Goal: Task Accomplishment & Management: Complete application form

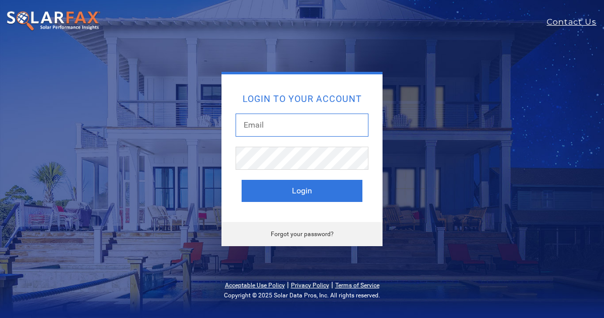
click at [268, 137] on input "text" at bounding box center [301, 125] width 133 height 23
type input "hans@sundacity.com"
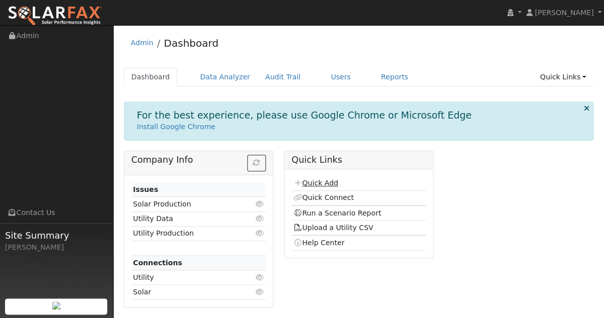
click at [325, 181] on link "Quick Add" at bounding box center [315, 183] width 45 height 8
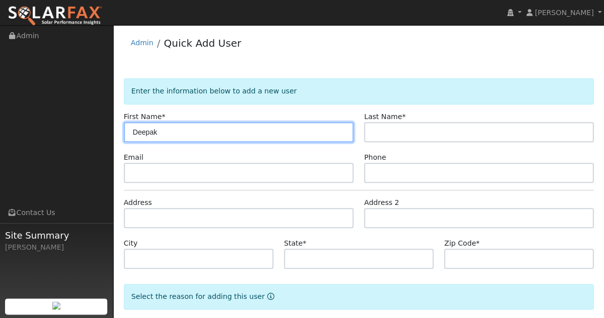
type input "Deepak"
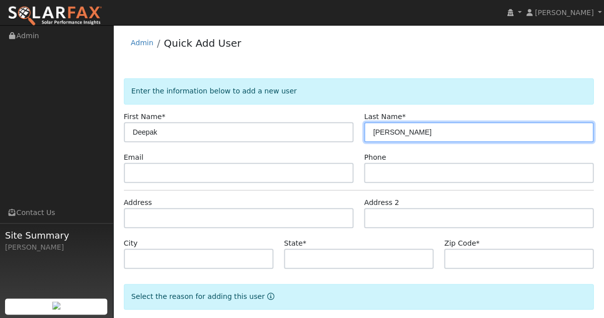
type input "Moorjani"
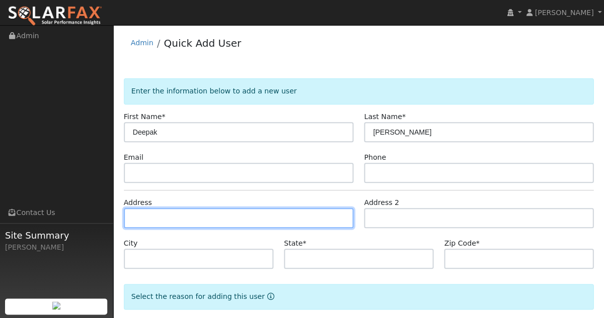
click at [257, 220] on input "text" at bounding box center [238, 218] width 229 height 20
paste input "23 Saintsbury"
type input "23 Saintsbury"
type input "Irvine"
type input "CA"
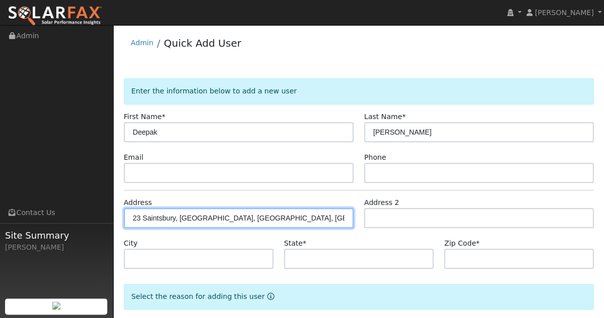
type input "92602"
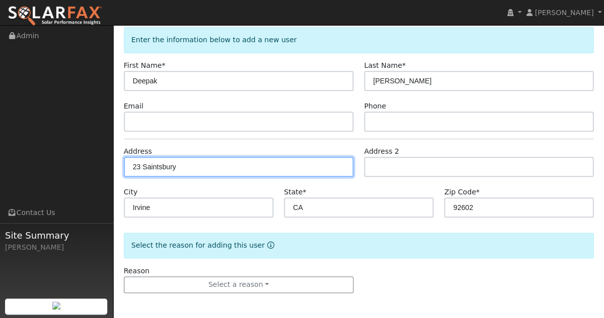
scroll to position [52, 0]
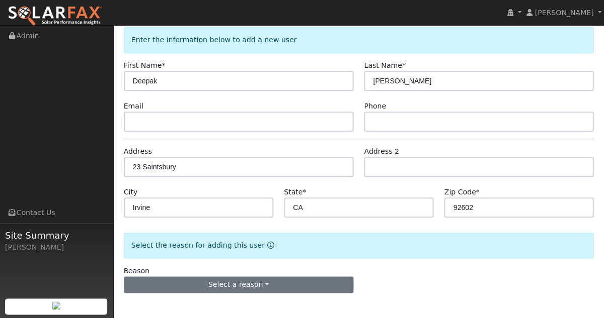
click at [187, 283] on button "Select a reason" at bounding box center [238, 285] width 229 height 17
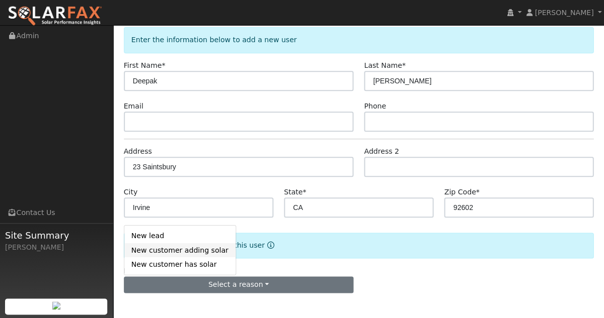
click at [183, 250] on link "New customer adding solar" at bounding box center [179, 250] width 111 height 14
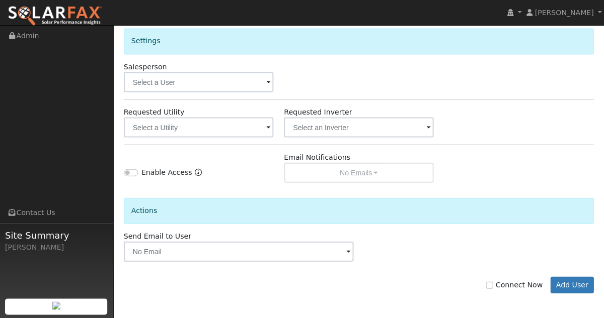
scroll to position [334, 0]
click at [560, 279] on button "Add User" at bounding box center [572, 285] width 44 height 17
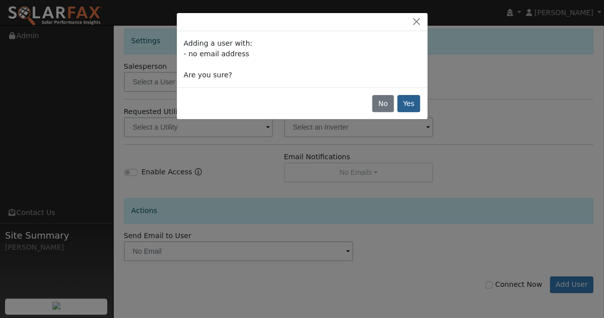
click at [409, 103] on button "Yes" at bounding box center [408, 103] width 23 height 17
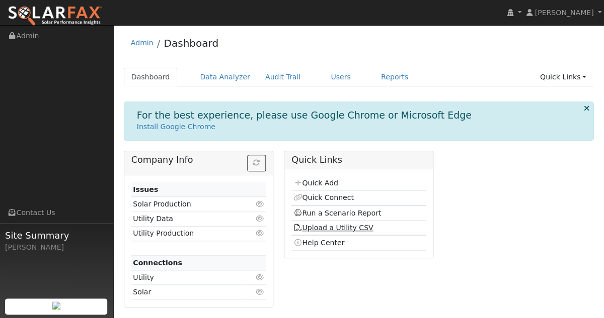
click at [320, 228] on link "Upload a Utility CSV" at bounding box center [333, 228] width 80 height 8
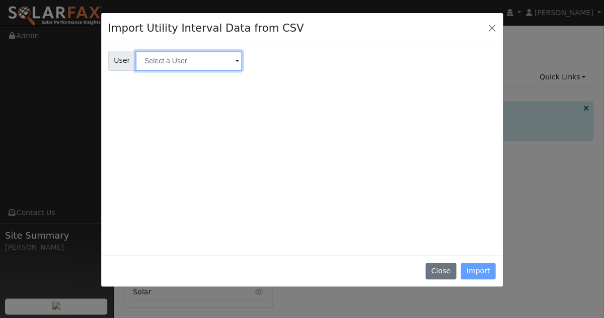
click at [195, 66] on input "text" at bounding box center [188, 61] width 107 height 20
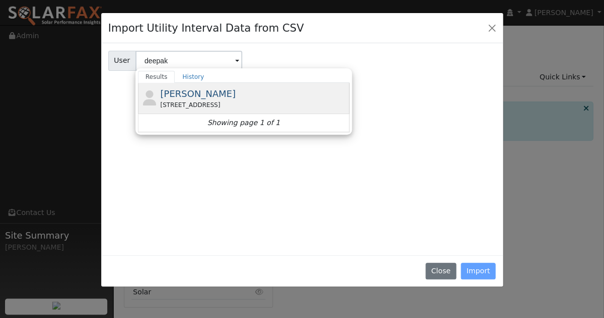
click at [191, 91] on span "Deepak Moorjani" at bounding box center [197, 94] width 75 height 11
type input "Deepak Moorjani"
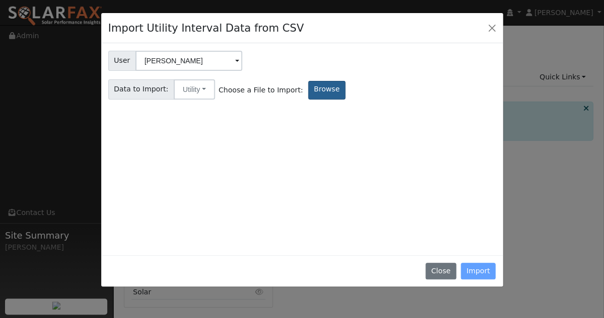
click at [308, 93] on label "Browse" at bounding box center [326, 90] width 37 height 19
click at [0, 0] on input "Browse" at bounding box center [0, 0] width 0 height 0
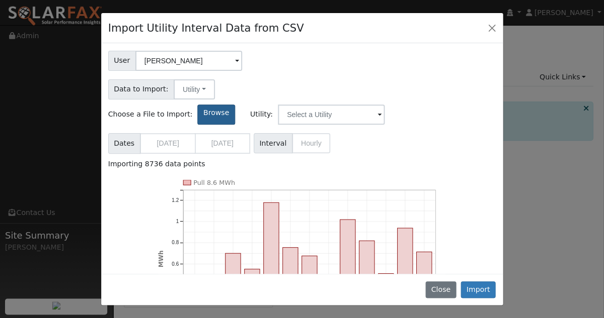
click at [234, 105] on label "Browse" at bounding box center [215, 115] width 37 height 20
click at [0, 0] on input "Browse" at bounding box center [0, 0] width 0 height 0
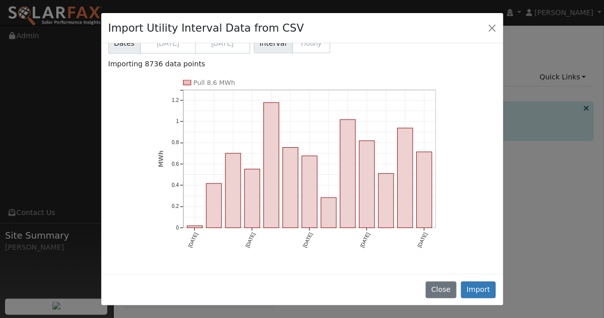
scroll to position [100, 0]
click at [471, 289] on button "Import" at bounding box center [477, 290] width 35 height 17
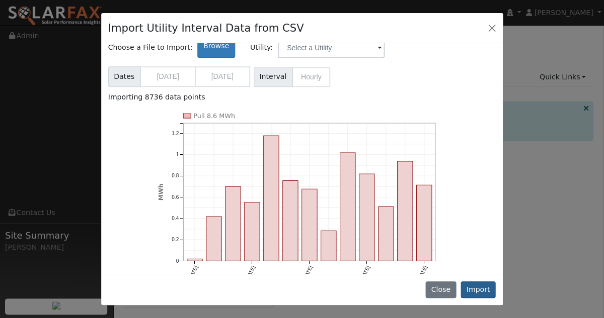
click at [477, 285] on button "Import" at bounding box center [477, 290] width 35 height 17
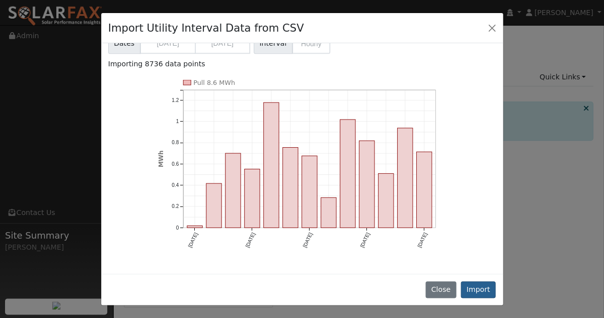
scroll to position [133, 0]
click at [473, 288] on button "Import" at bounding box center [477, 290] width 35 height 17
click at [490, 26] on button "Close" at bounding box center [491, 28] width 14 height 14
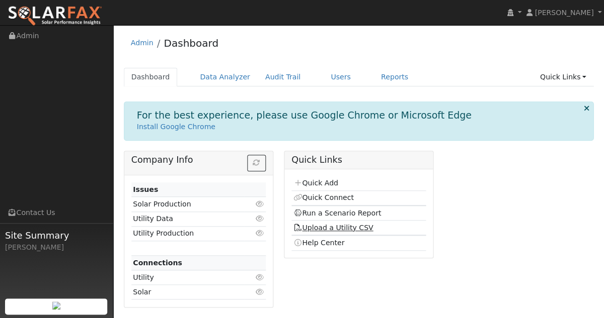
click at [319, 226] on link "Upload a Utility CSV" at bounding box center [333, 228] width 80 height 8
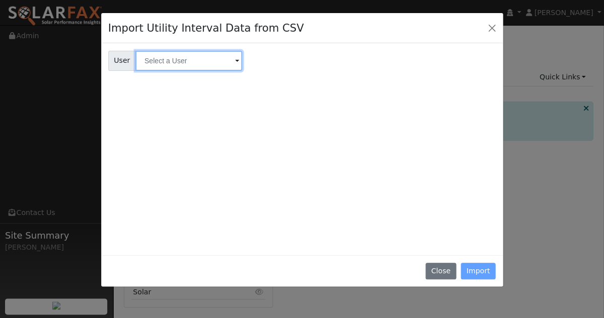
click at [199, 62] on input "text" at bounding box center [188, 61] width 107 height 20
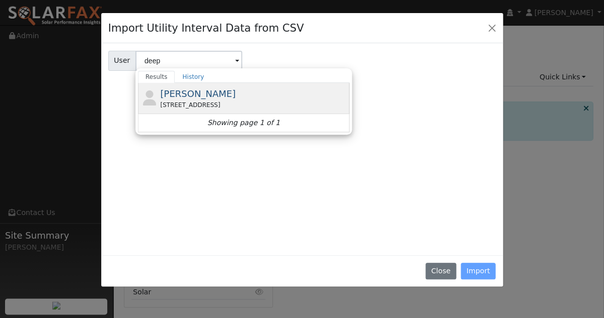
click at [172, 91] on span "[PERSON_NAME]" at bounding box center [197, 94] width 75 height 11
type input "[PERSON_NAME]"
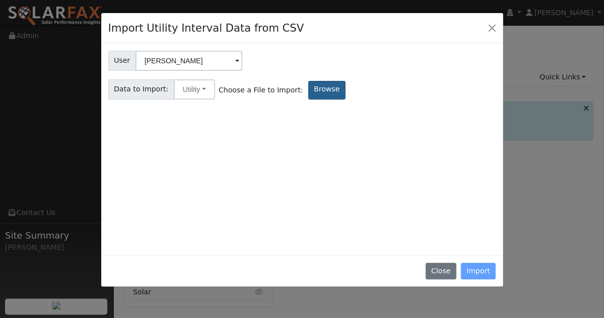
click at [308, 91] on label "Browse" at bounding box center [326, 90] width 37 height 19
click at [0, 0] on input "Browse" at bounding box center [0, 0] width 0 height 0
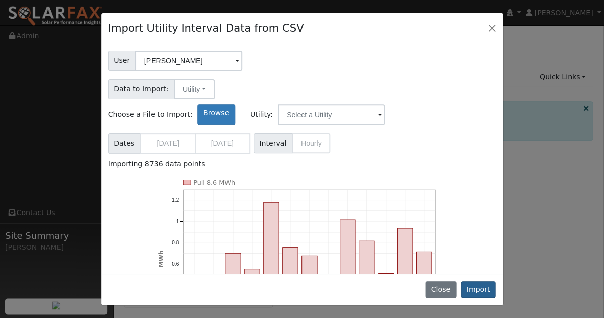
click at [477, 290] on button "Import" at bounding box center [477, 290] width 35 height 17
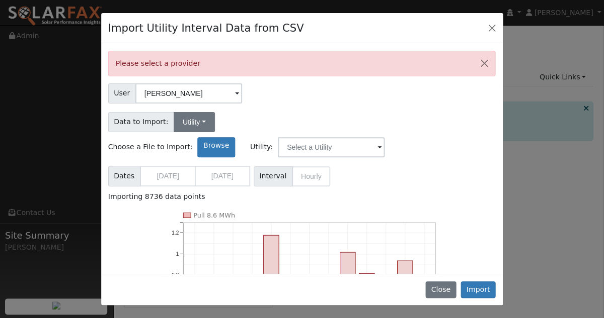
click at [195, 125] on button "Utility" at bounding box center [194, 122] width 41 height 20
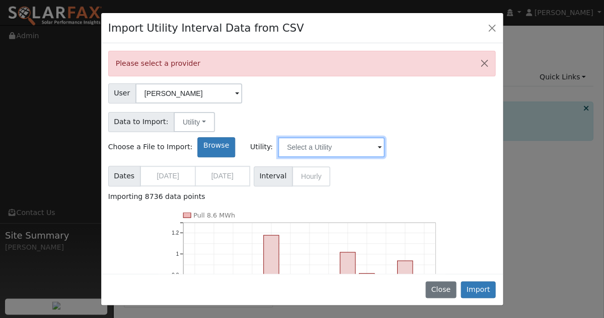
click at [384, 137] on input "text" at bounding box center [331, 147] width 107 height 20
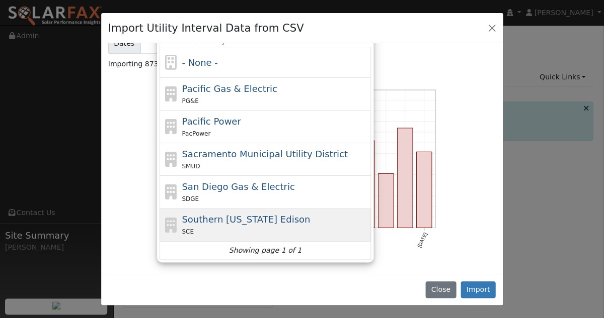
click at [310, 214] on span "Southern [US_STATE] Edison" at bounding box center [246, 219] width 128 height 11
type input "Southern [US_STATE] Edison"
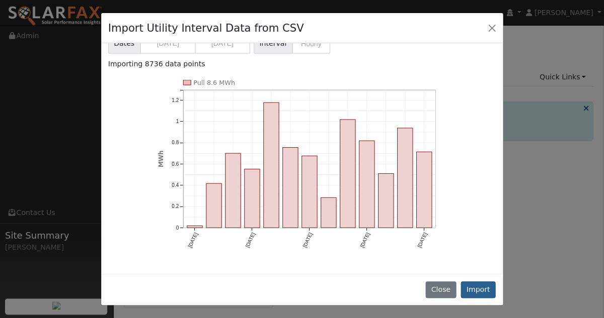
click at [477, 290] on button "Import" at bounding box center [477, 290] width 35 height 17
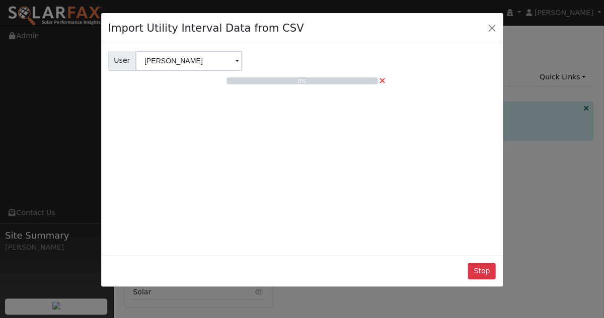
scroll to position [0, 0]
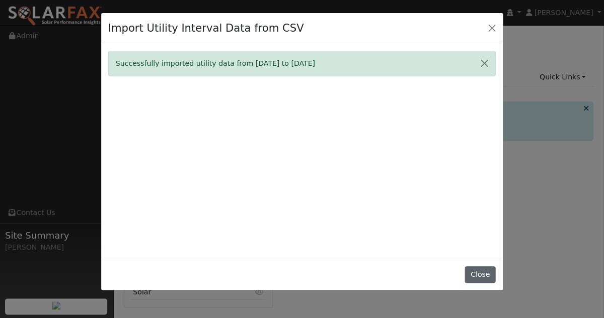
click at [484, 279] on button "Close" at bounding box center [479, 275] width 31 height 17
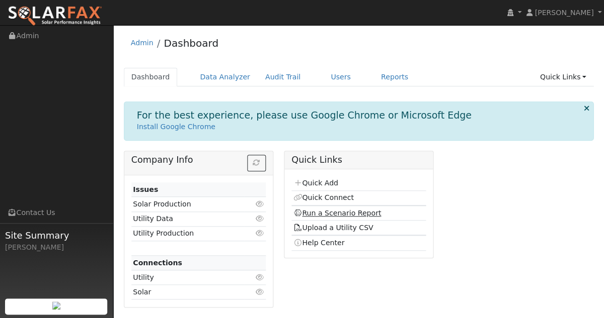
click at [332, 212] on link "Run a Scenario Report" at bounding box center [337, 213] width 88 height 8
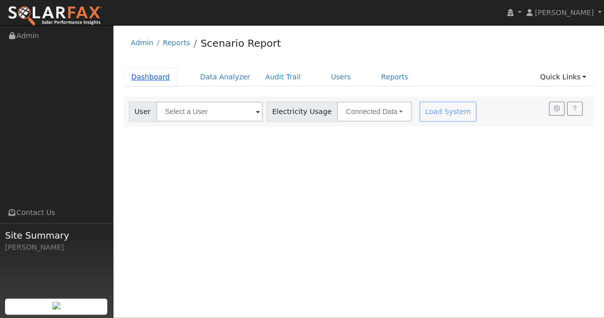
click at [154, 78] on link "Dashboard" at bounding box center [151, 77] width 54 height 19
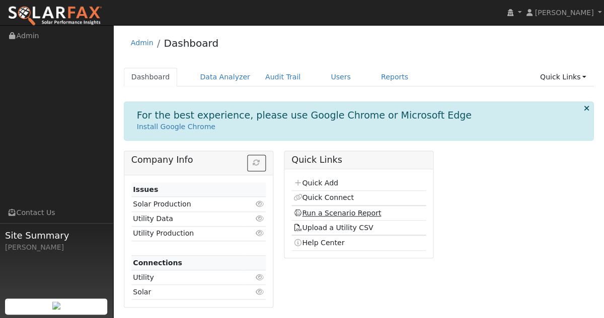
click at [320, 213] on link "Run a Scenario Report" at bounding box center [337, 213] width 88 height 8
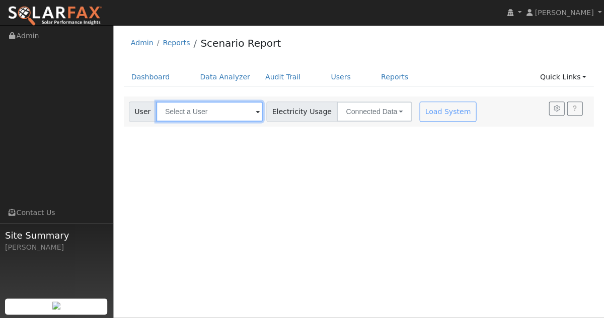
click at [183, 113] on input "text" at bounding box center [209, 112] width 107 height 20
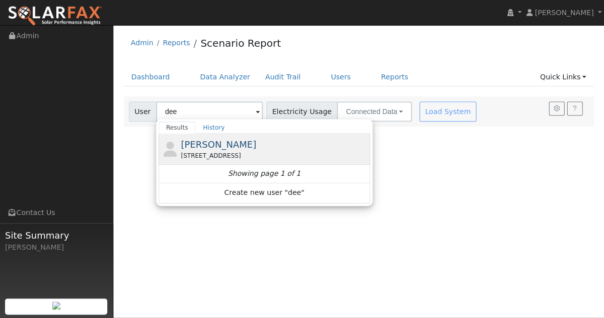
click at [211, 149] on span "[PERSON_NAME]" at bounding box center [218, 144] width 75 height 11
type input "[PERSON_NAME]"
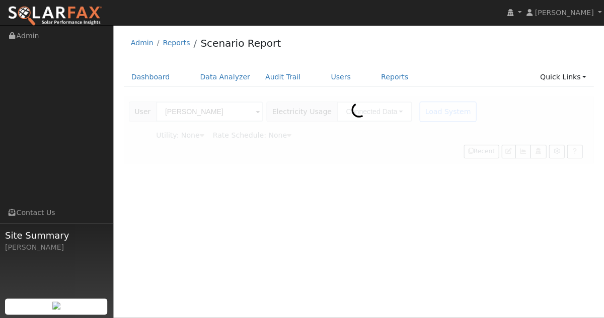
type input "Southern [US_STATE] Edison"
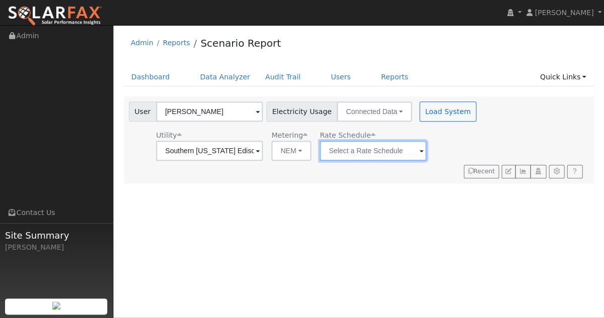
click at [343, 154] on input "text" at bounding box center [372, 151] width 107 height 20
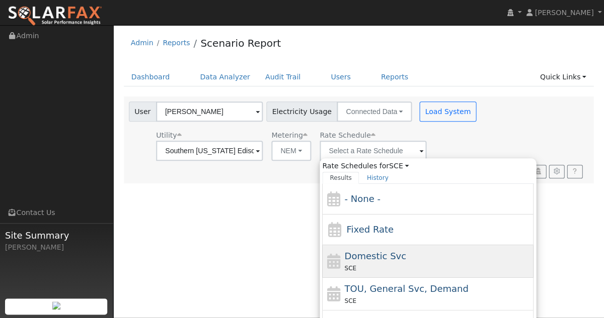
click at [345, 260] on span "Domestic Svc" at bounding box center [376, 256] width 62 height 11
type input "Domestic Svc"
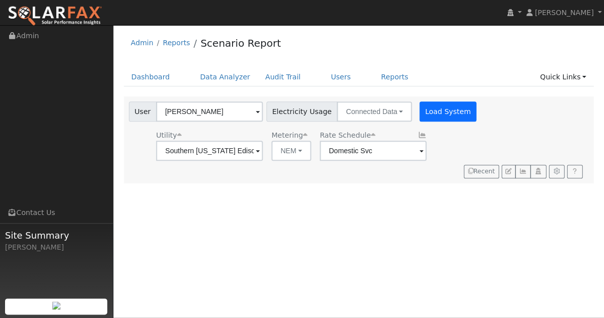
click at [431, 115] on button "Load System" at bounding box center [447, 112] width 57 height 20
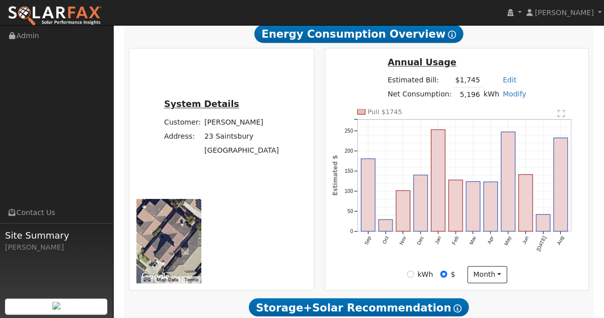
scroll to position [262, 0]
click at [412, 277] on input "kWh" at bounding box center [409, 274] width 7 height 7
radio input "true"
radio input "false"
